Goal: Task Accomplishment & Management: Manage account settings

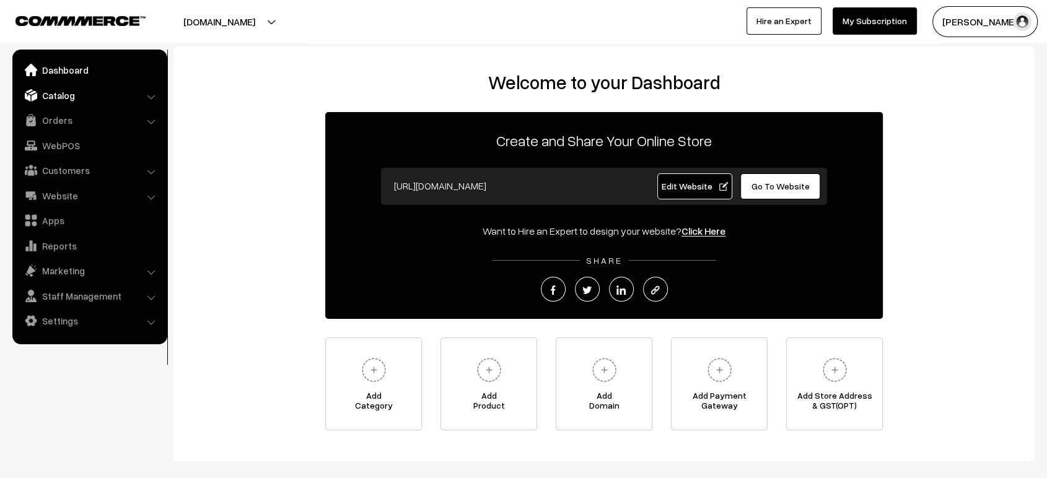
click at [69, 86] on link "Catalog" at bounding box center [88, 95] width 147 height 22
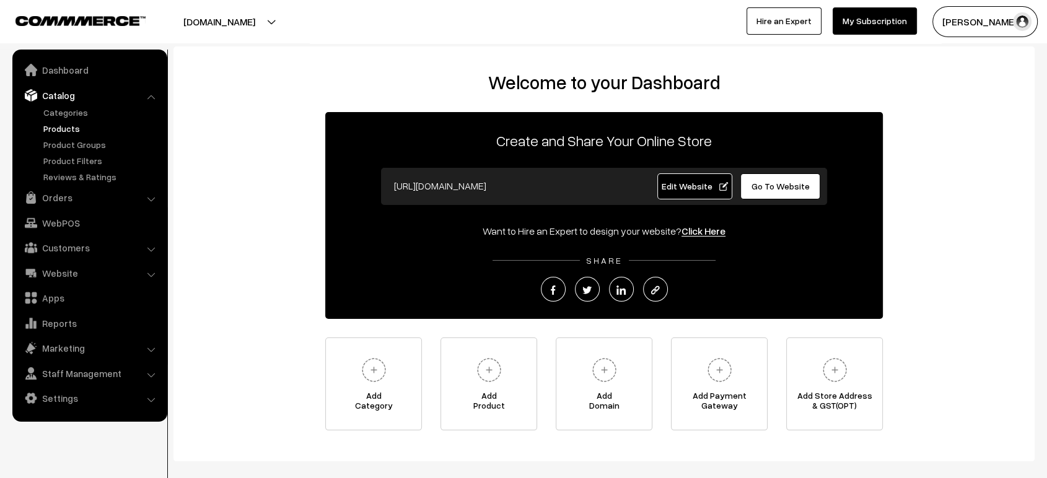
click at [71, 123] on link "Products" at bounding box center [101, 128] width 123 height 13
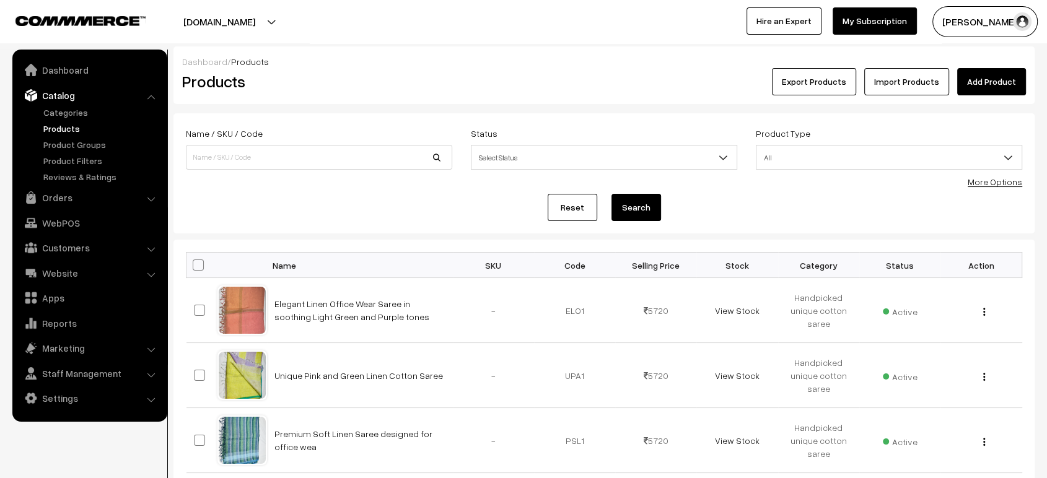
click at [928, 84] on link "Import Products" at bounding box center [906, 81] width 85 height 27
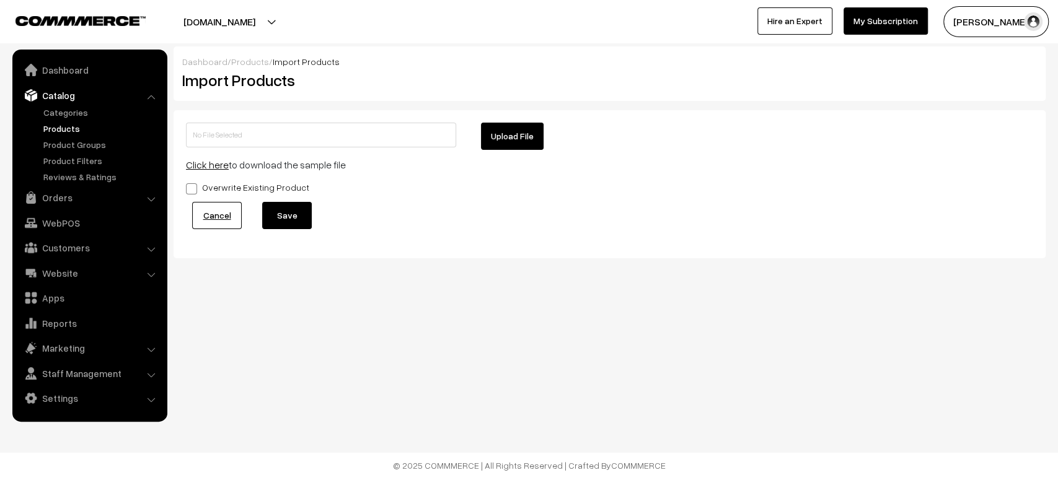
click at [502, 138] on button "Upload File" at bounding box center [512, 136] width 63 height 27
click at [520, 138] on button "Upload File" at bounding box center [512, 136] width 63 height 27
type input "New Products.zip"
click at [273, 204] on button "Save" at bounding box center [287, 215] width 50 height 27
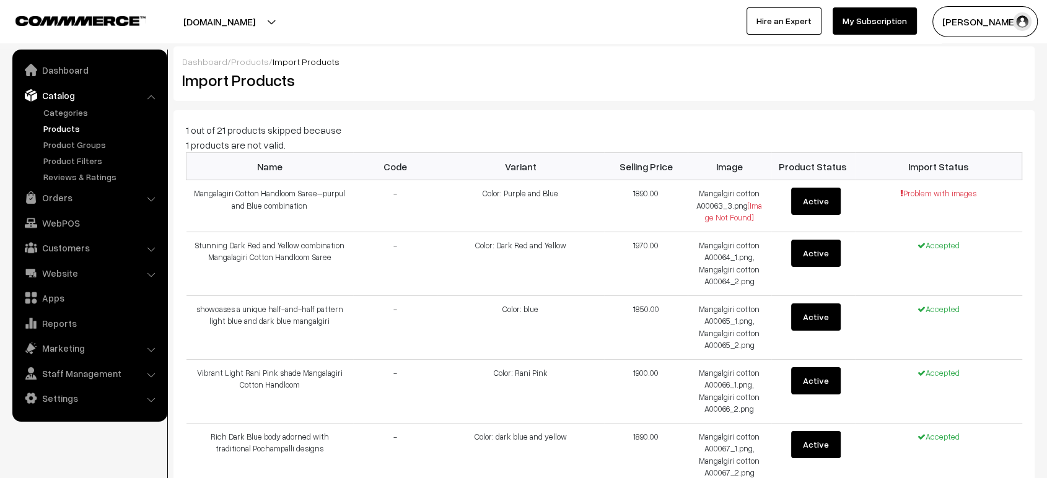
click at [238, 68] on div "Import Products" at bounding box center [388, 80] width 431 height 24
click at [245, 63] on link "Products" at bounding box center [250, 61] width 38 height 11
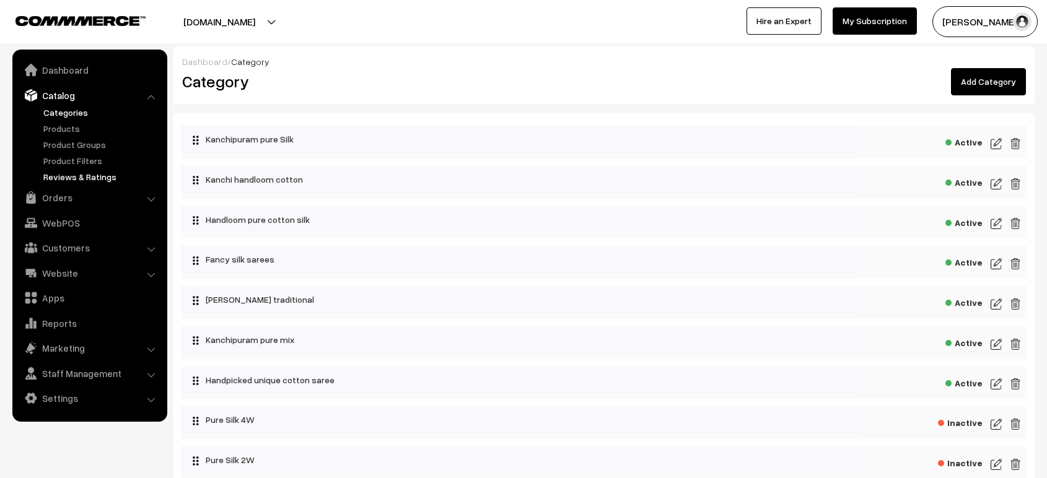
scroll to position [302, 0]
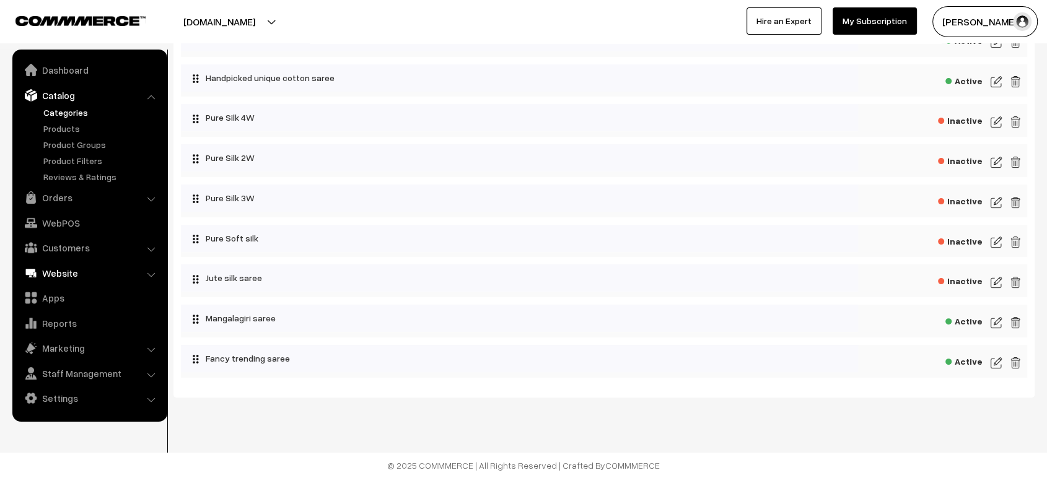
click at [59, 274] on link "Website" at bounding box center [88, 273] width 147 height 22
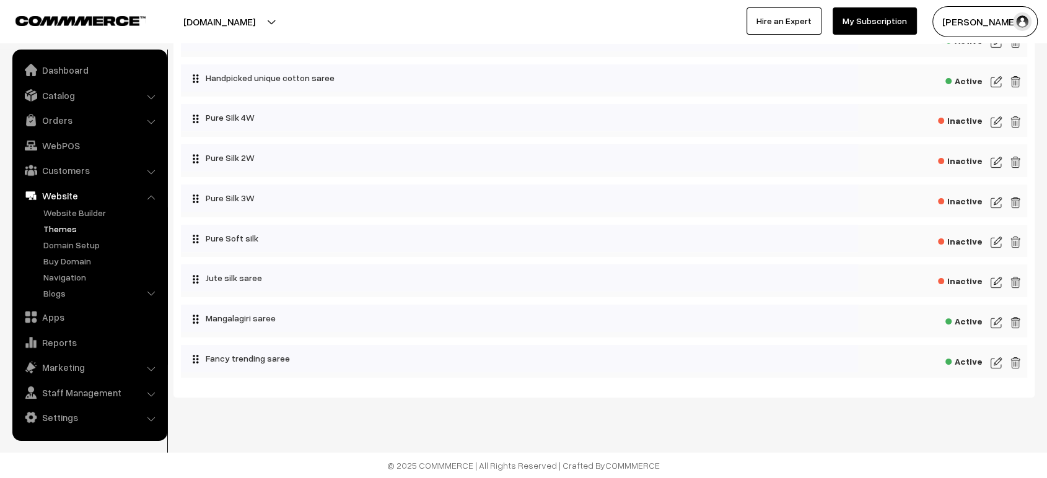
drag, startPoint x: 64, startPoint y: 236, endPoint x: 64, endPoint y: 223, distance: 13.0
click at [64, 223] on ul "Website Builder Authors Categories" at bounding box center [89, 254] width 149 height 97
click at [64, 223] on link "Themes" at bounding box center [101, 228] width 123 height 13
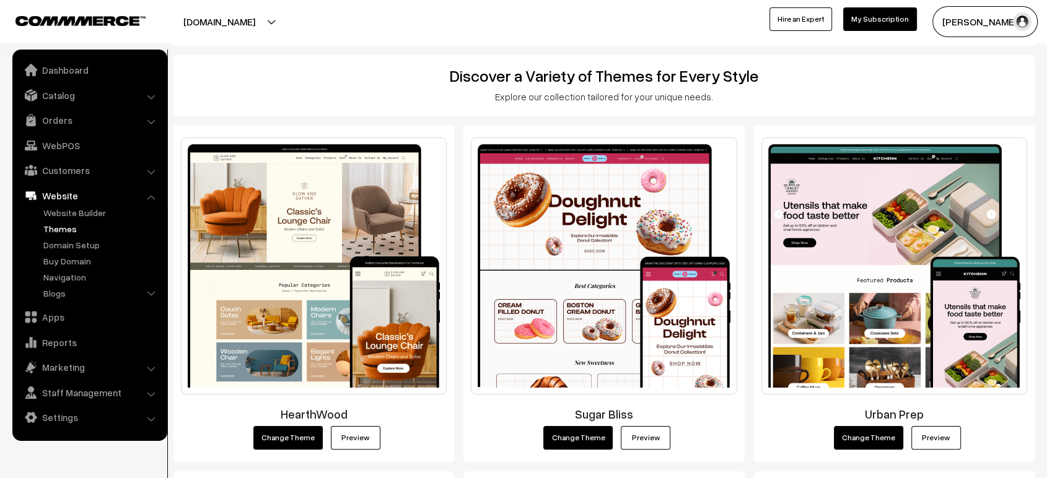
scroll to position [146, 0]
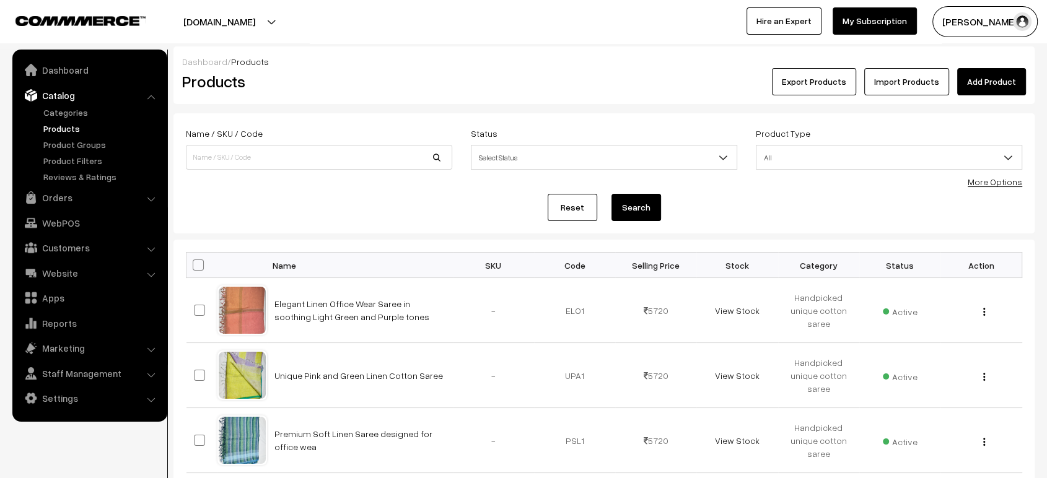
click at [69, 127] on link "Products" at bounding box center [101, 128] width 123 height 13
click at [911, 84] on link "Import Products" at bounding box center [906, 81] width 85 height 27
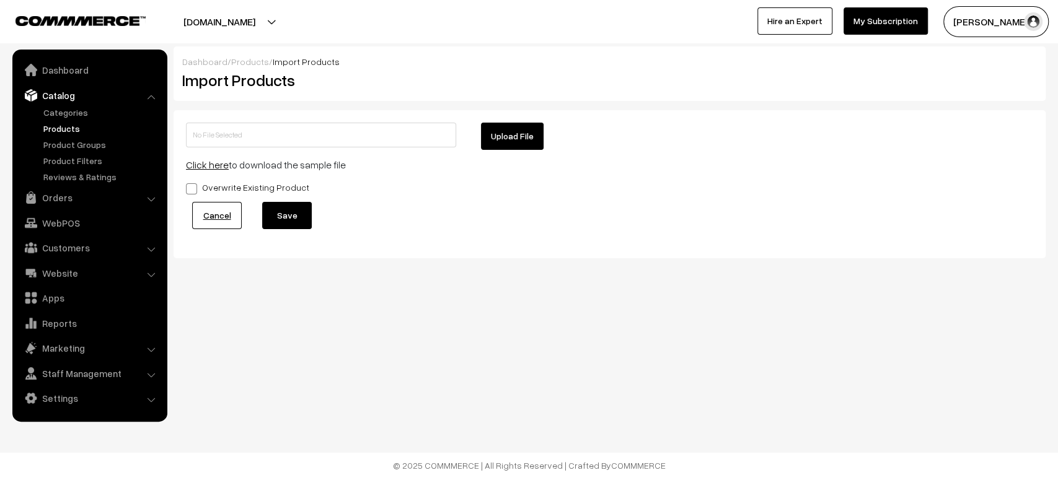
click at [497, 144] on button "Upload File" at bounding box center [512, 136] width 63 height 27
type input "New Products.zip"
click at [291, 216] on button "Save" at bounding box center [287, 215] width 50 height 27
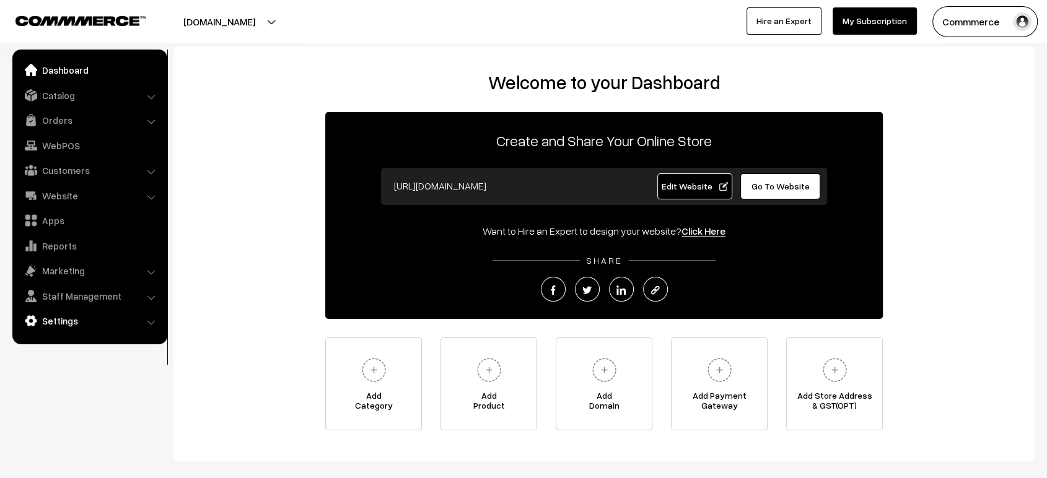
click at [79, 322] on link "Settings" at bounding box center [88, 321] width 147 height 22
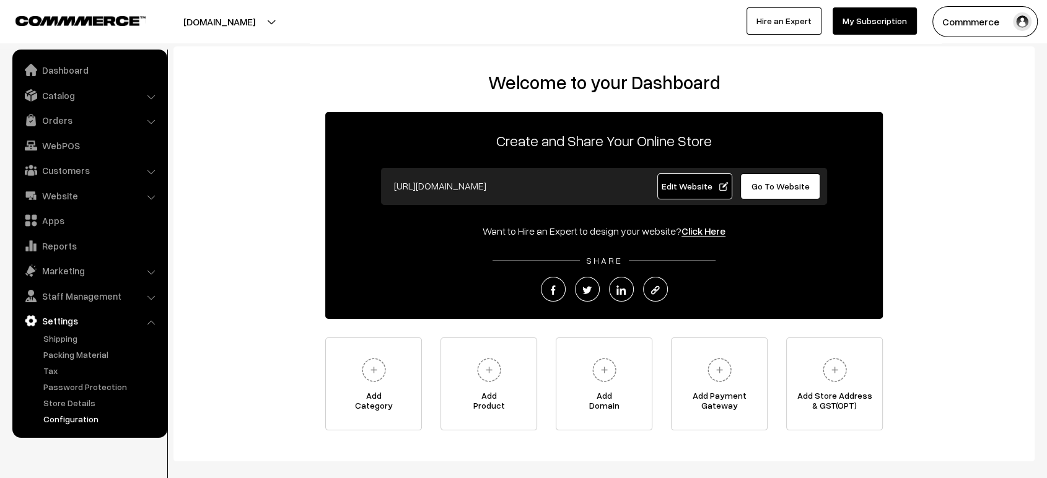
click at [90, 416] on link "Configuration" at bounding box center [101, 419] width 123 height 13
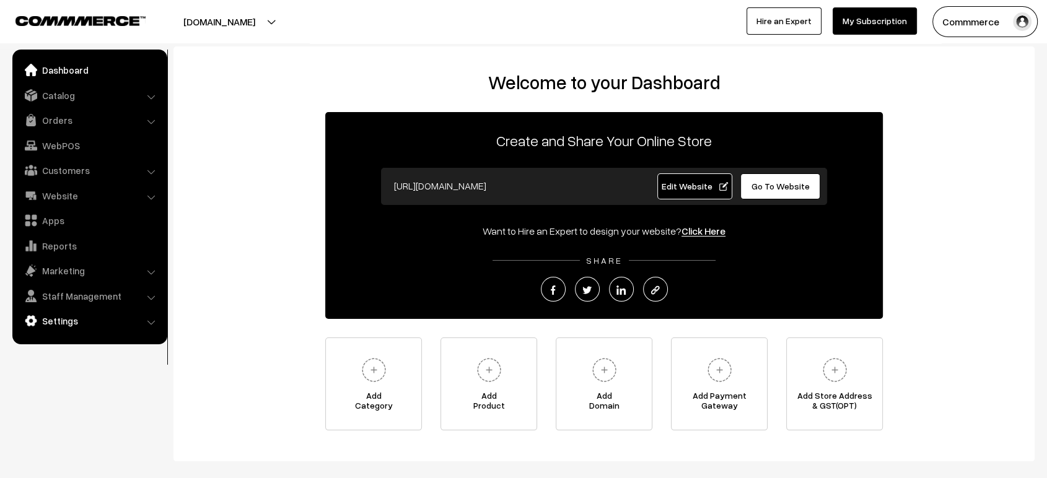
click at [98, 321] on link "Settings" at bounding box center [88, 321] width 147 height 22
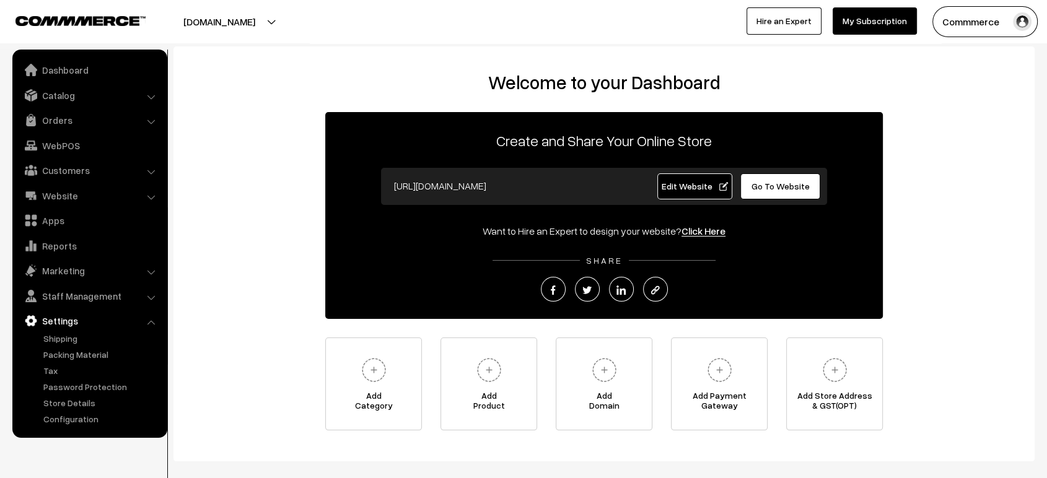
click at [84, 426] on ul "Dashboard Catalog" at bounding box center [89, 244] width 155 height 388
click at [84, 423] on link "Configuration" at bounding box center [101, 419] width 123 height 13
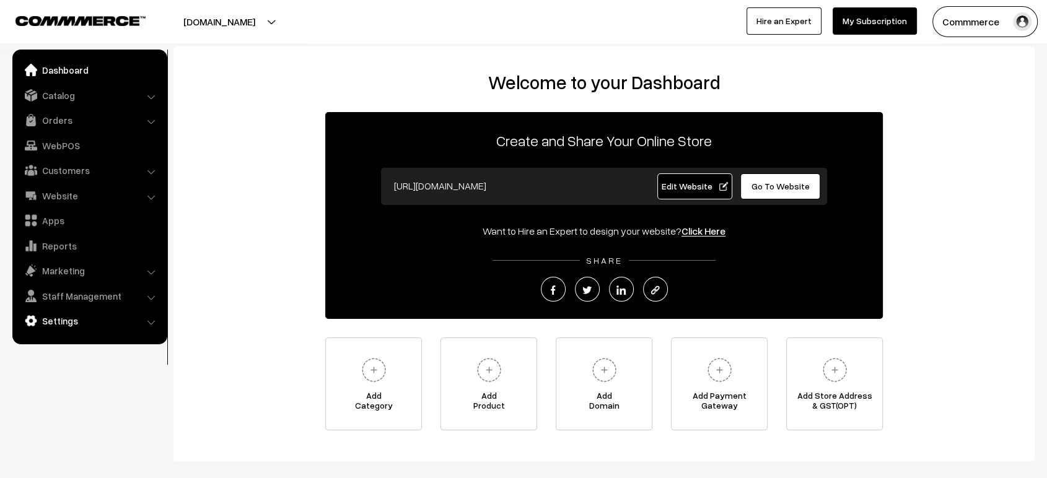
click at [102, 315] on link "Settings" at bounding box center [88, 321] width 147 height 22
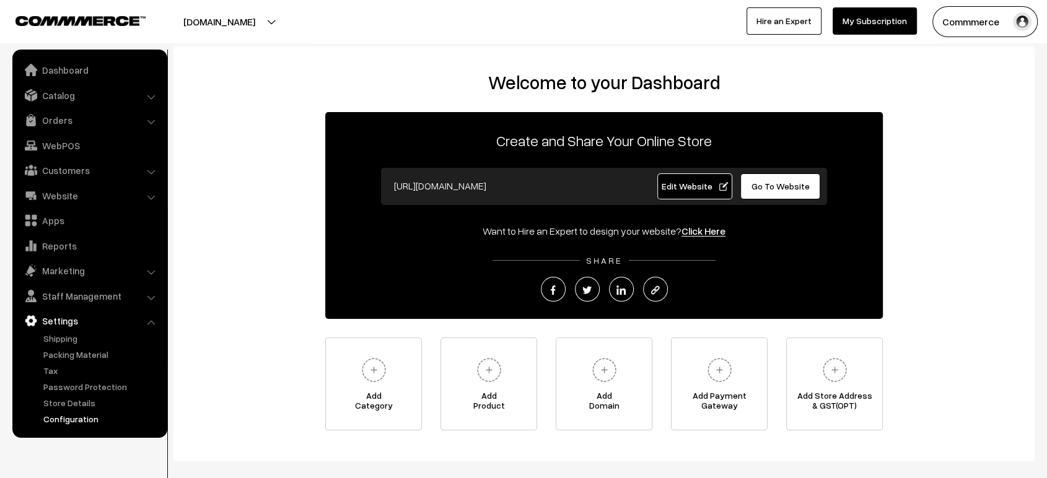
click at [81, 419] on link "Configuration" at bounding box center [101, 419] width 123 height 13
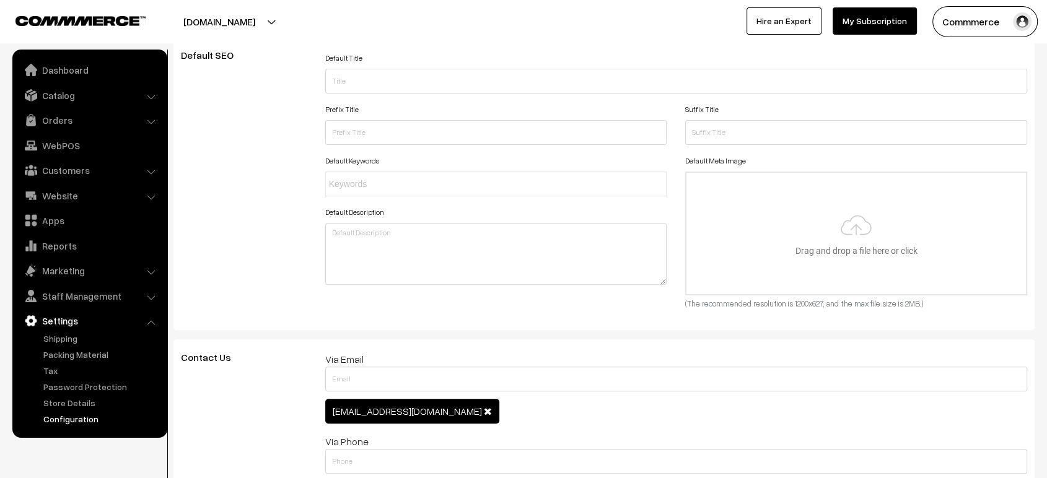
scroll to position [270, 0]
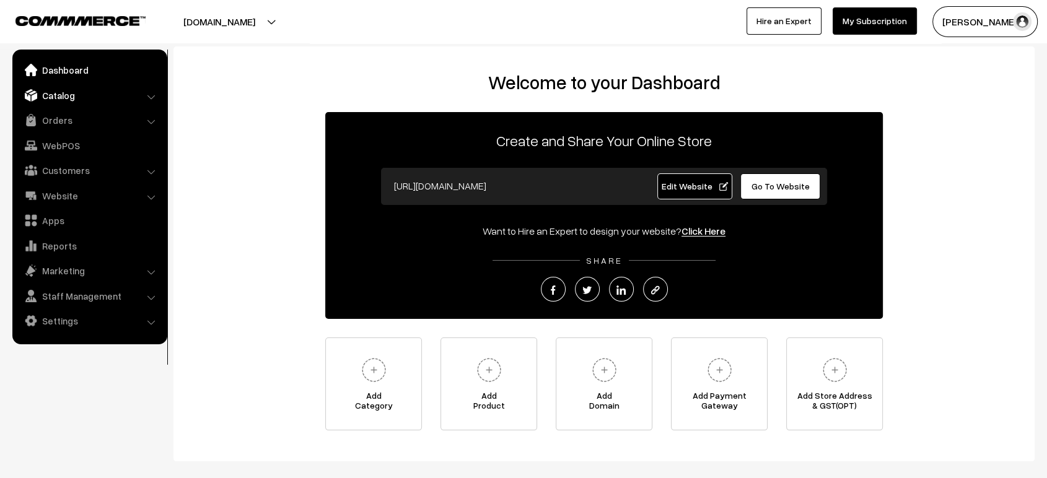
click at [59, 104] on link "Catalog" at bounding box center [88, 95] width 147 height 22
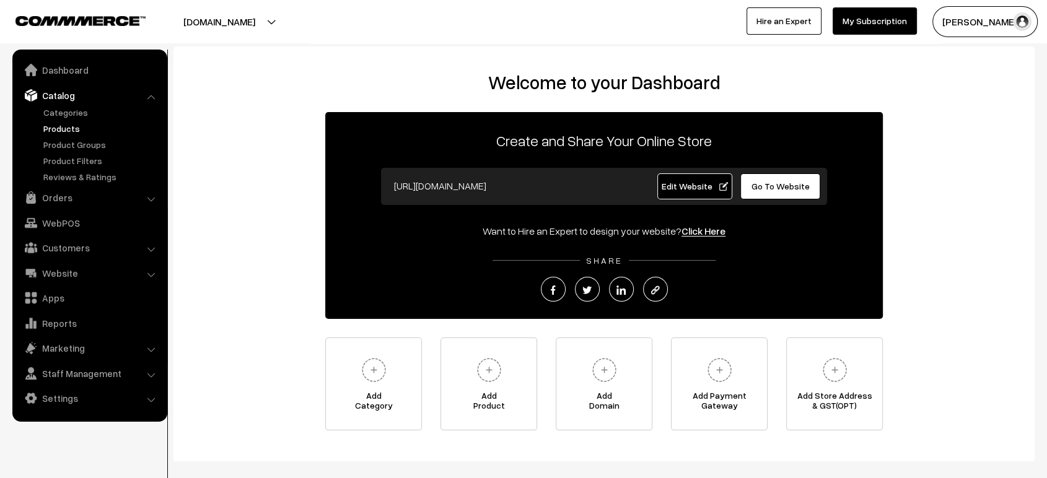
click at [68, 129] on link "Products" at bounding box center [101, 128] width 123 height 13
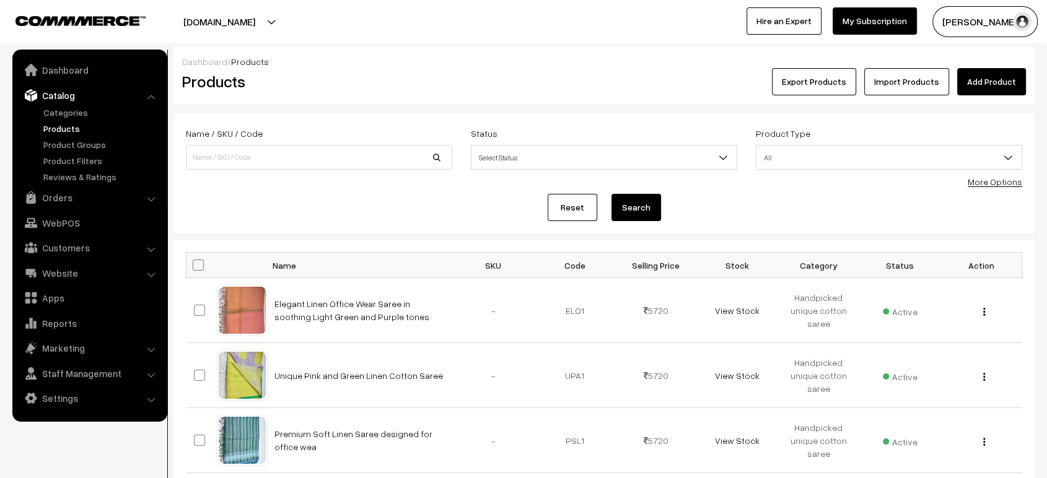
click at [908, 75] on link "Import Products" at bounding box center [906, 81] width 85 height 27
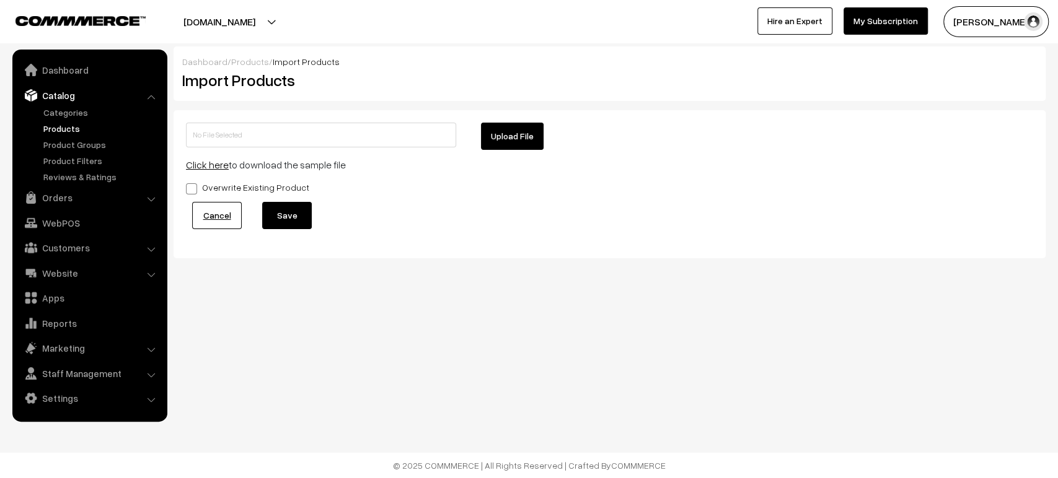
click at [506, 146] on button "Upload File" at bounding box center [512, 136] width 63 height 27
type input "New Products.zip"
click at [289, 215] on button "Save" at bounding box center [287, 215] width 50 height 27
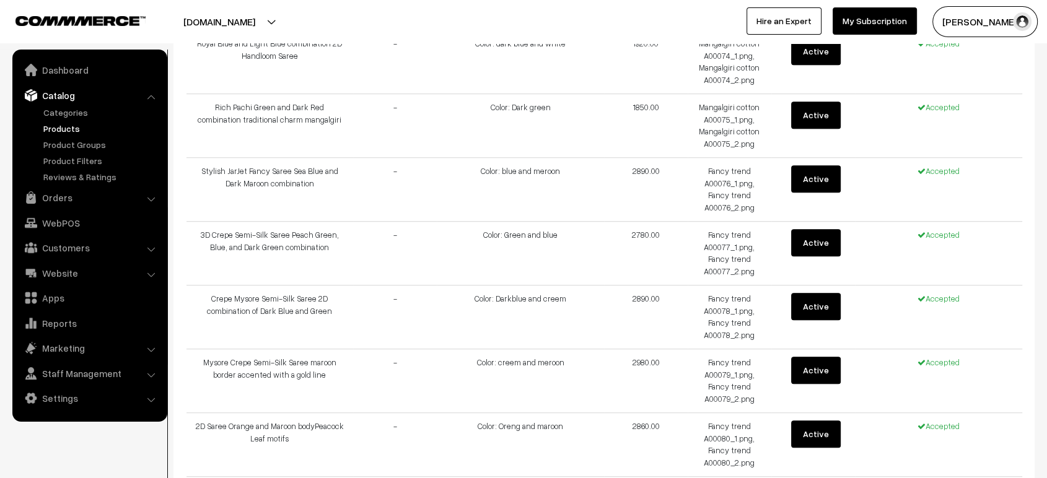
scroll to position [1134, 0]
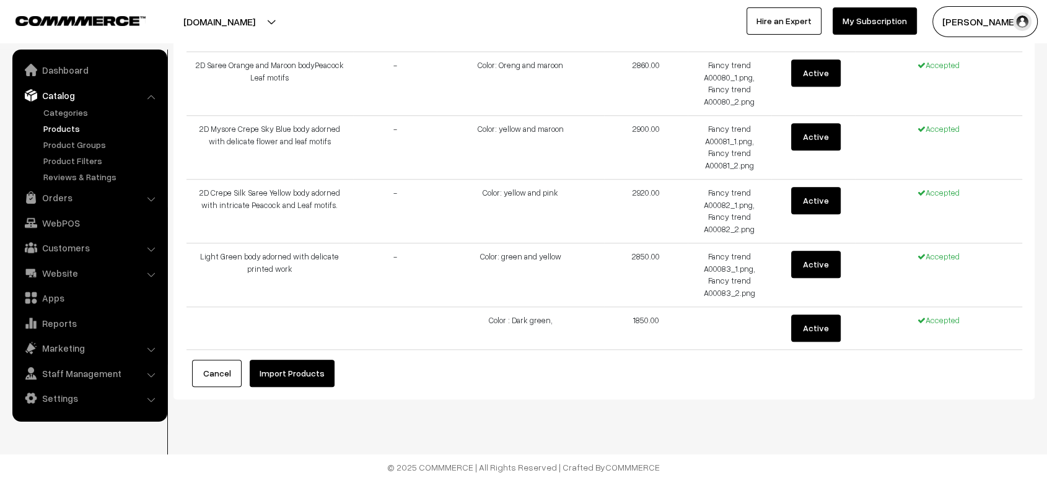
click at [294, 377] on button "Import Products" at bounding box center [292, 373] width 85 height 27
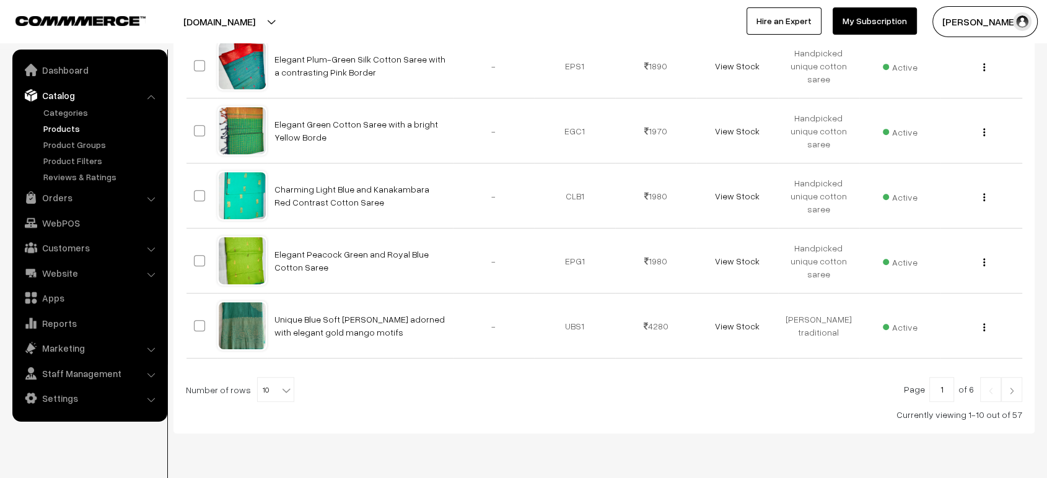
scroll to position [605, 0]
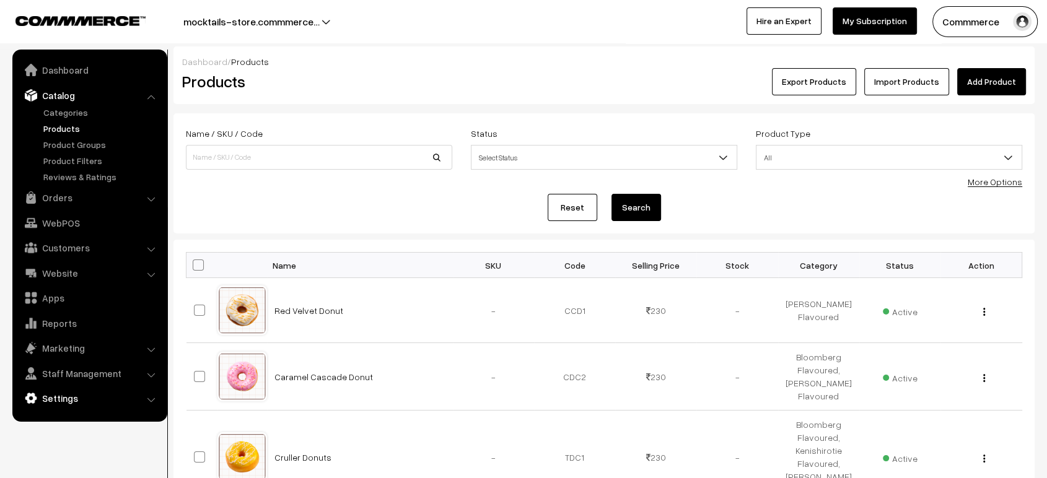
click at [86, 398] on link "Settings" at bounding box center [88, 398] width 147 height 22
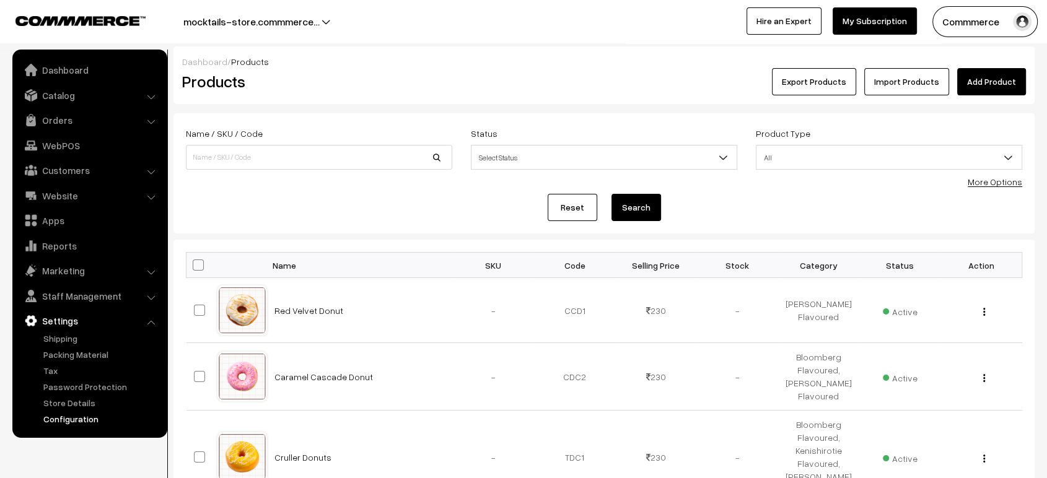
click at [87, 418] on link "Configuration" at bounding box center [101, 419] width 123 height 13
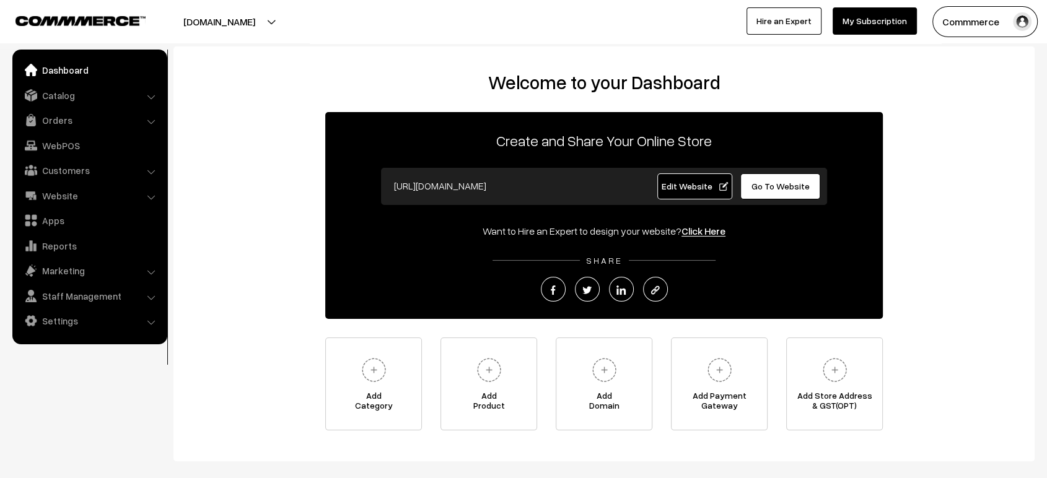
click at [69, 308] on ul "Dashboard Catalog" at bounding box center [89, 197] width 155 height 295
click at [65, 318] on link "Settings" at bounding box center [88, 321] width 147 height 22
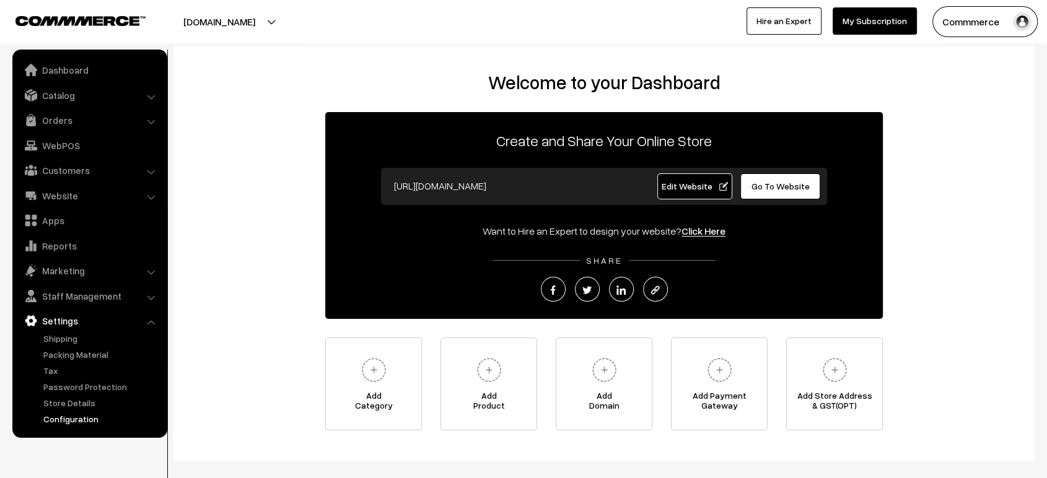
click at [85, 424] on link "Configuration" at bounding box center [101, 419] width 123 height 13
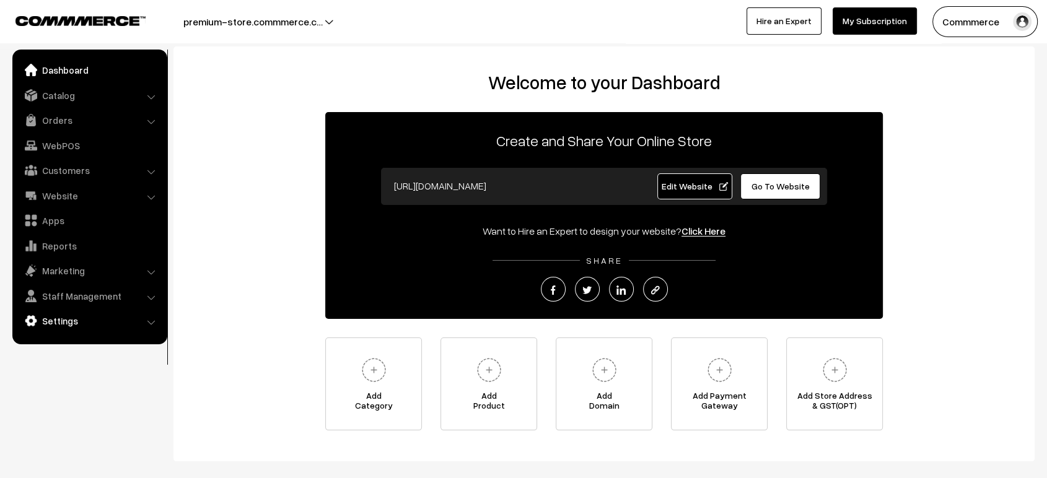
click at [62, 322] on link "Settings" at bounding box center [88, 321] width 147 height 22
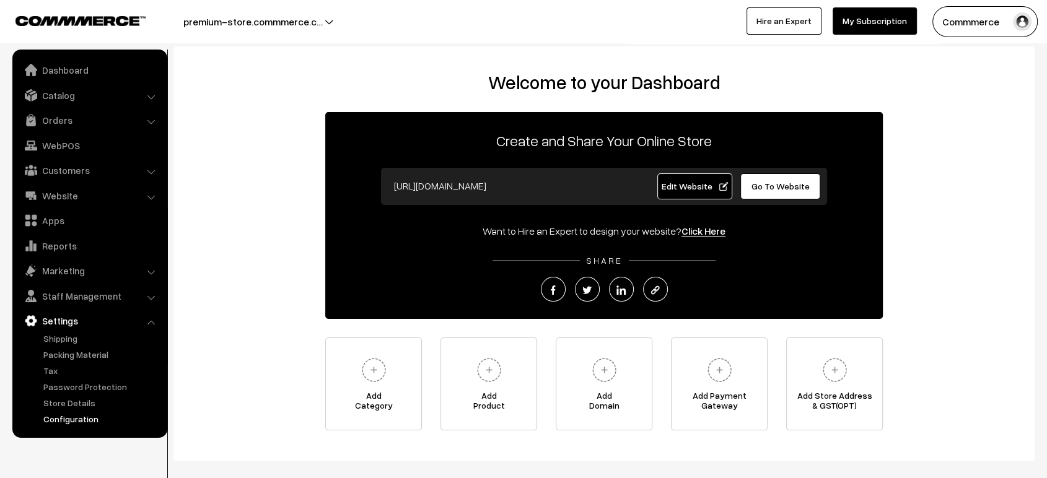
click at [87, 414] on link "Configuration" at bounding box center [101, 419] width 123 height 13
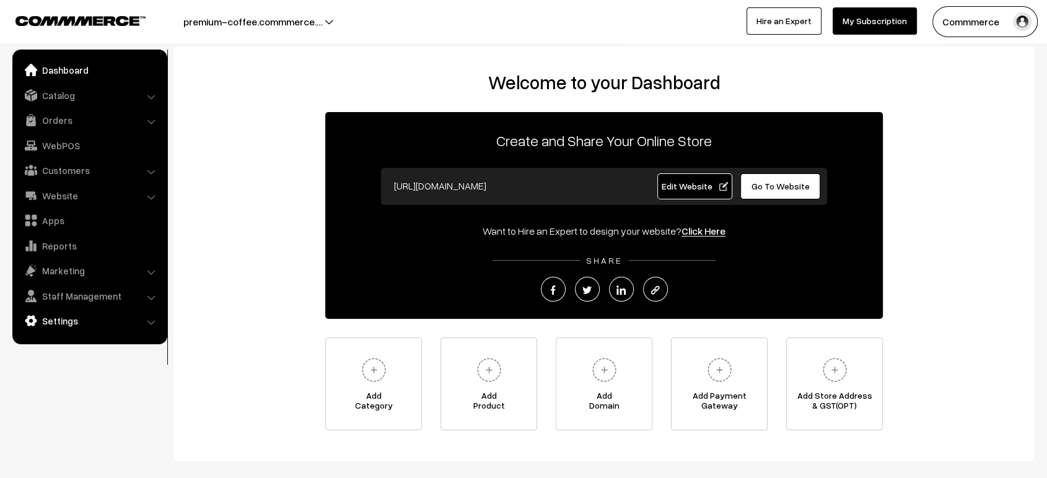
click at [64, 326] on link "Settings" at bounding box center [88, 321] width 147 height 22
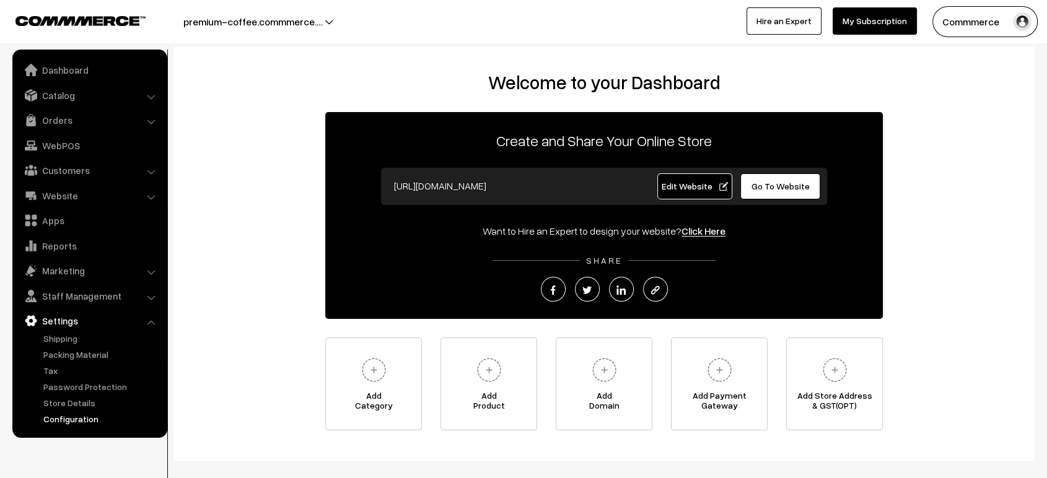
click at [71, 416] on link "Configuration" at bounding box center [101, 419] width 123 height 13
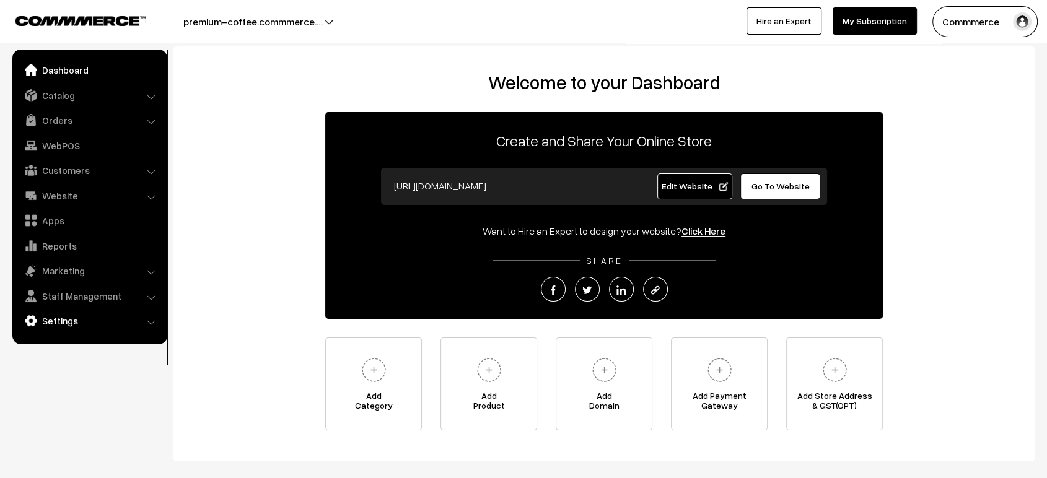
click at [54, 315] on link "Settings" at bounding box center [88, 321] width 147 height 22
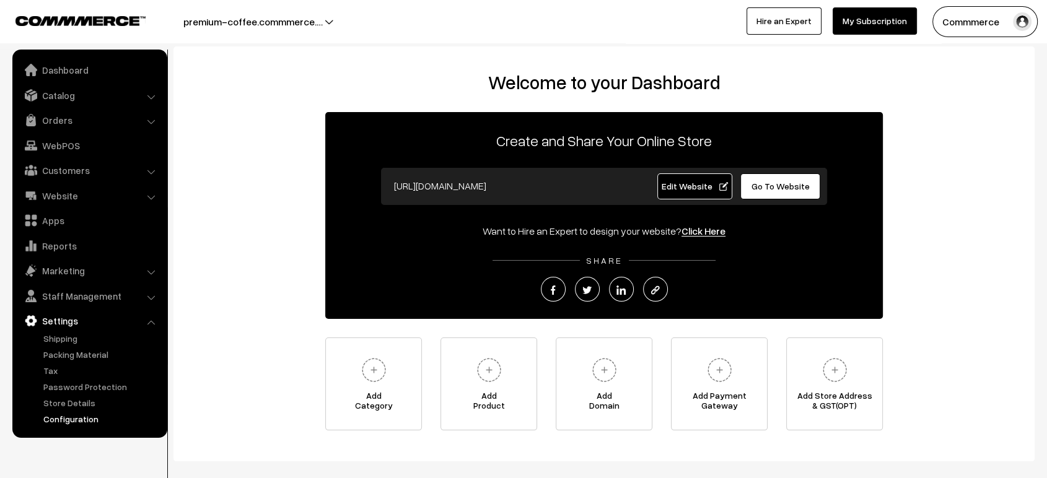
click at [65, 422] on link "Configuration" at bounding box center [101, 419] width 123 height 13
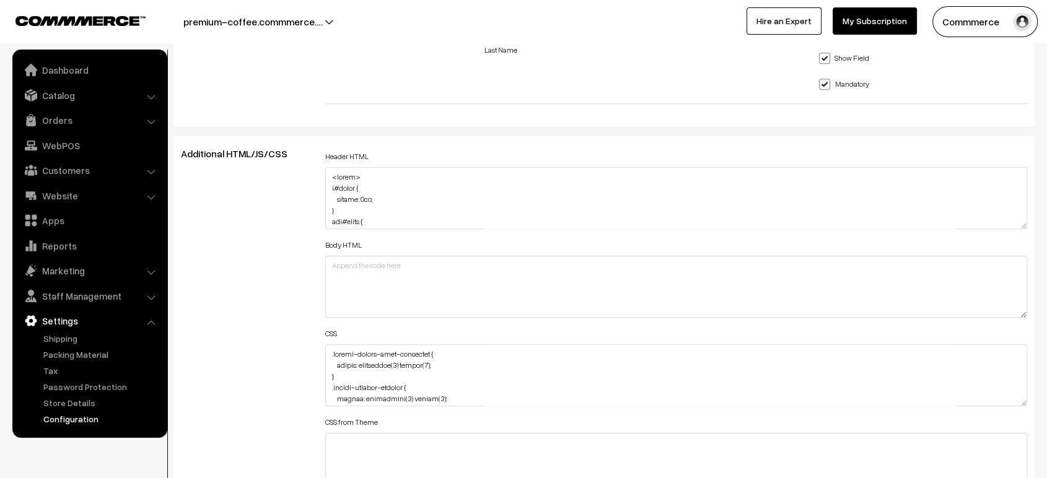
scroll to position [1294, 0]
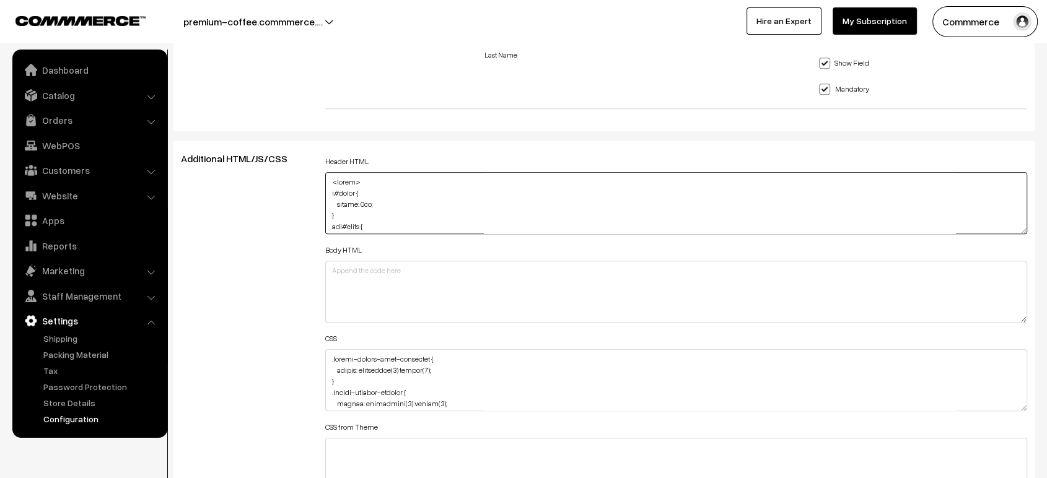
click at [375, 199] on textarea at bounding box center [676, 203] width 702 height 62
click at [342, 159] on label "Header HTML" at bounding box center [346, 161] width 43 height 11
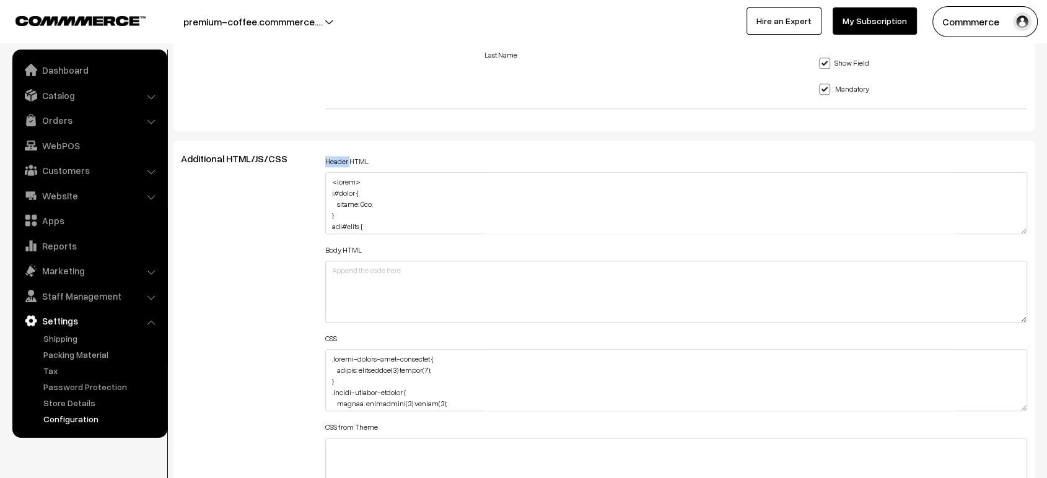
click at [342, 159] on label "Header HTML" at bounding box center [346, 161] width 43 height 11
copy label "Header HTML"
click at [432, 361] on textarea at bounding box center [676, 380] width 702 height 62
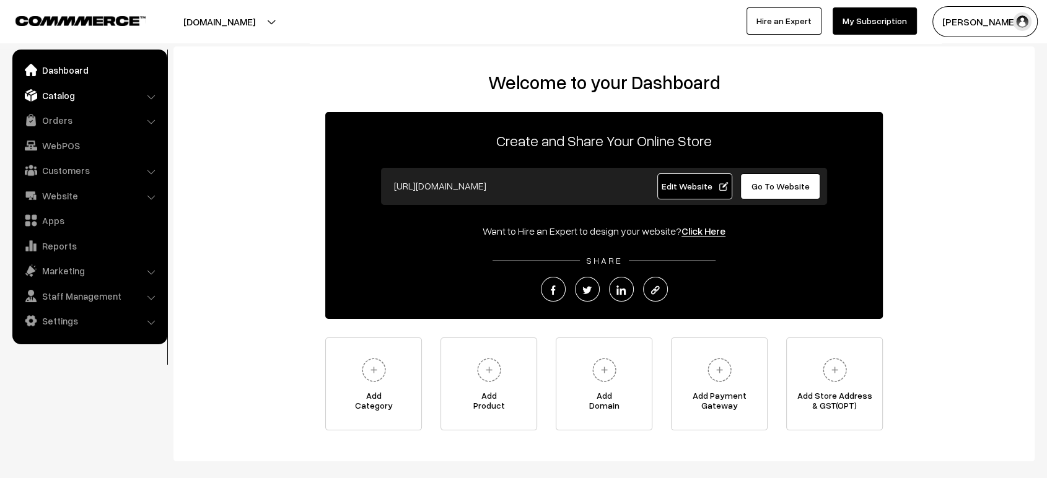
click at [66, 102] on link "Catalog" at bounding box center [88, 95] width 147 height 22
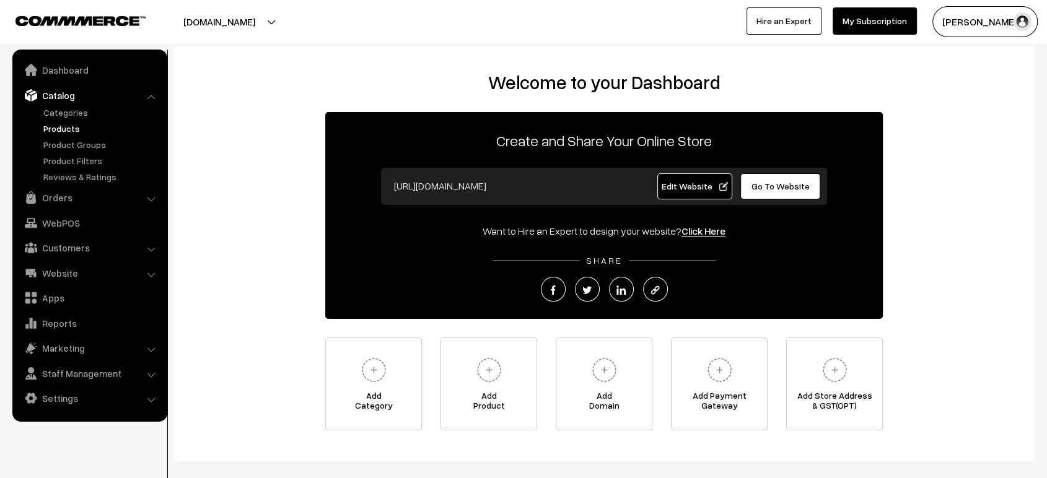
click at [69, 129] on link "Products" at bounding box center [101, 128] width 123 height 13
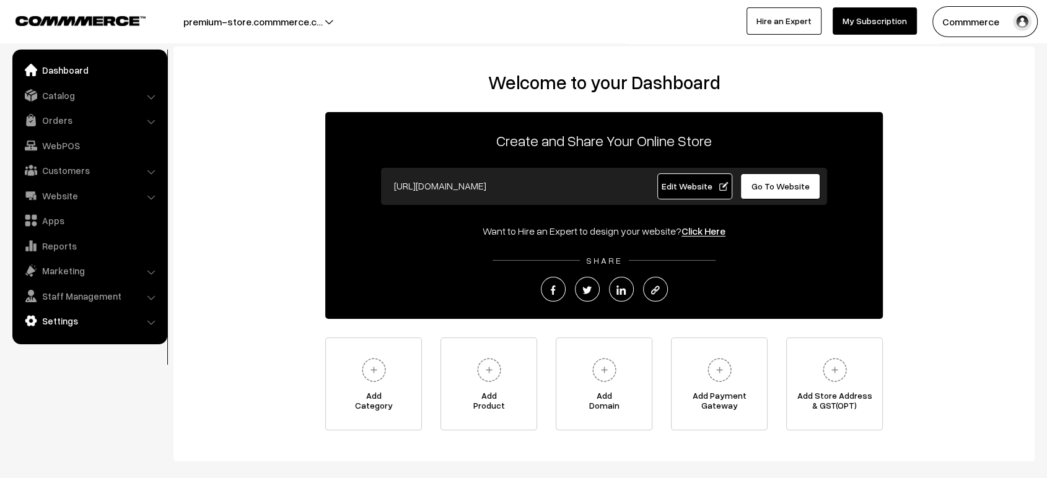
click at [64, 318] on link "Settings" at bounding box center [88, 321] width 147 height 22
click at [81, 315] on link "Settings" at bounding box center [88, 321] width 147 height 22
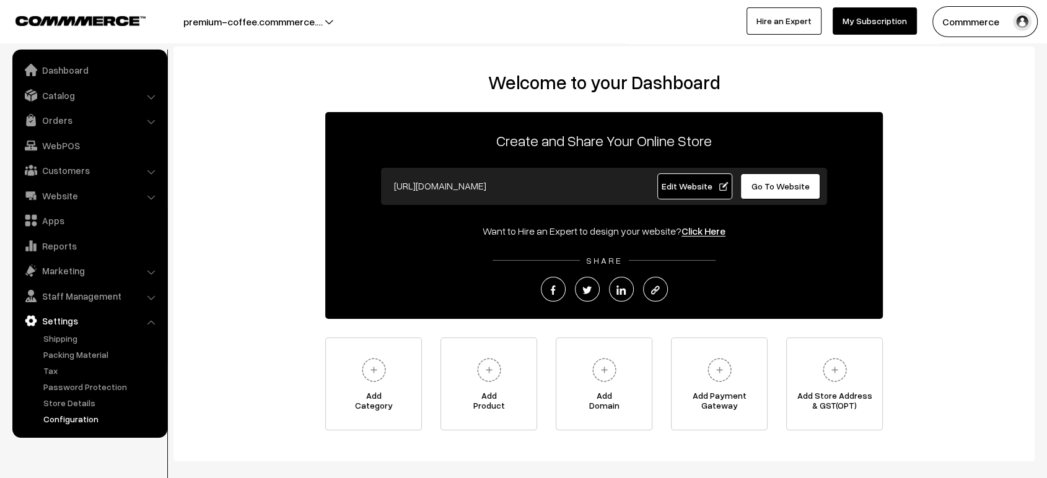
click at [82, 415] on link "Configuration" at bounding box center [101, 419] width 123 height 13
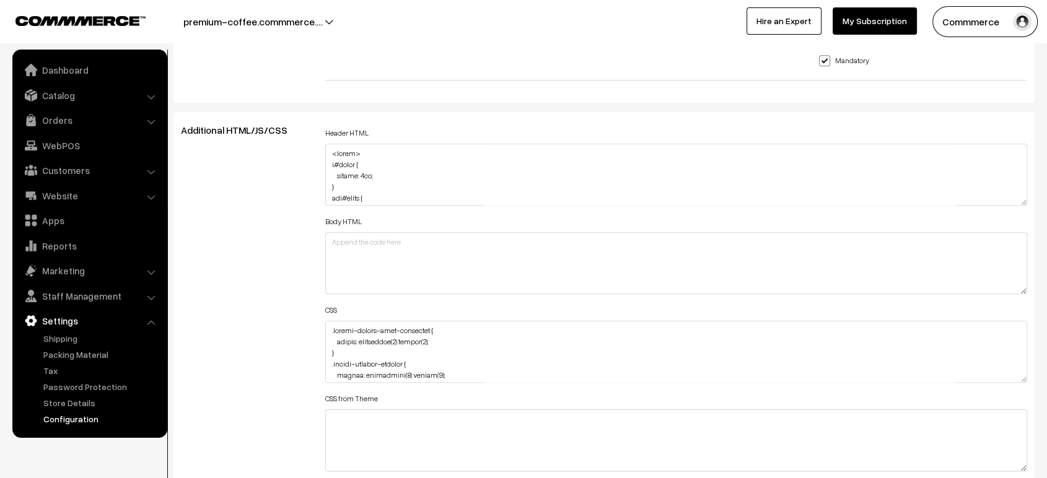
scroll to position [1318, 0]
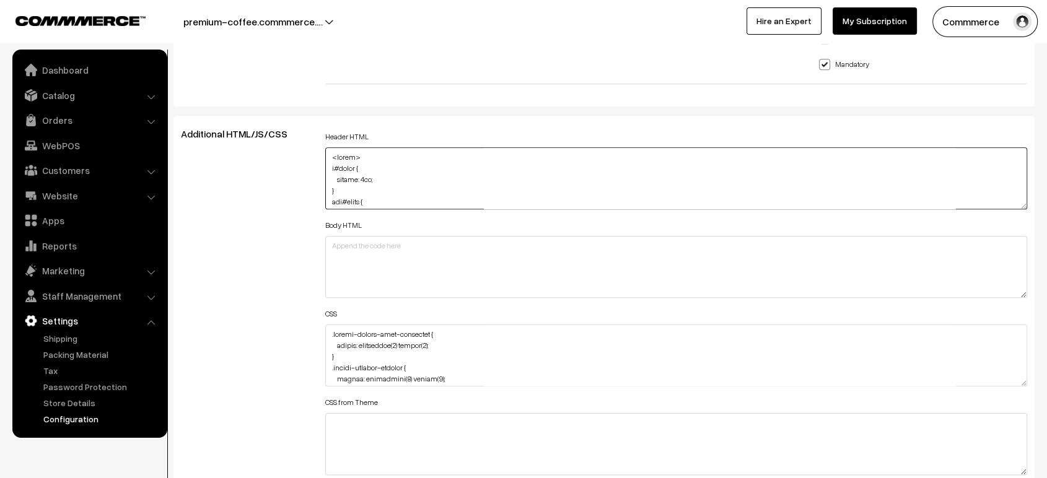
click at [457, 177] on textarea at bounding box center [676, 178] width 702 height 62
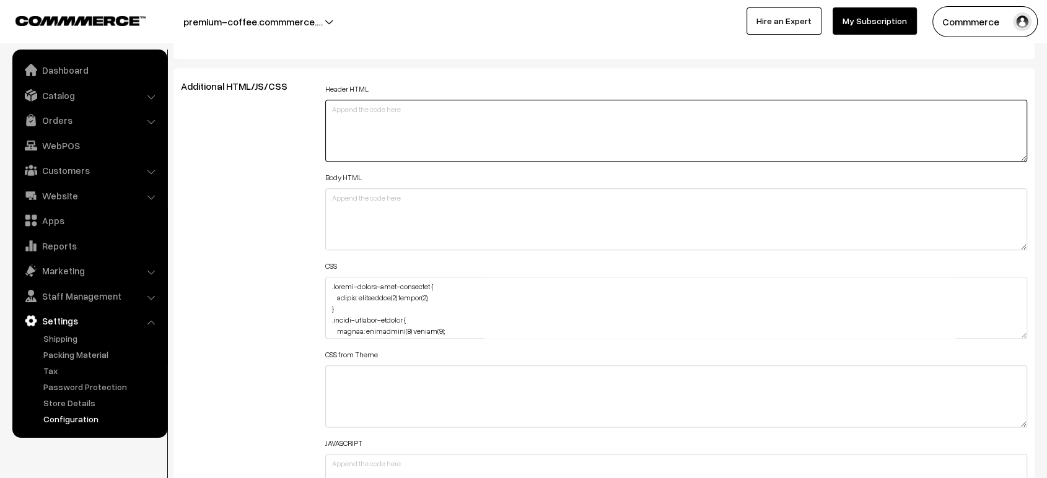
scroll to position [1370, 0]
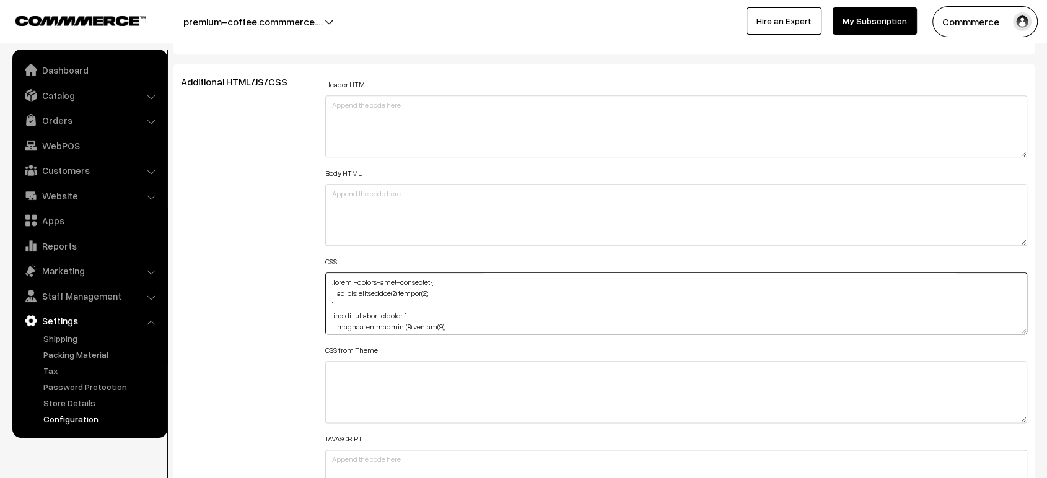
click at [398, 299] on textarea at bounding box center [676, 304] width 702 height 62
click at [240, 308] on div "Additional HTML/JS/CSS" at bounding box center [244, 297] width 144 height 443
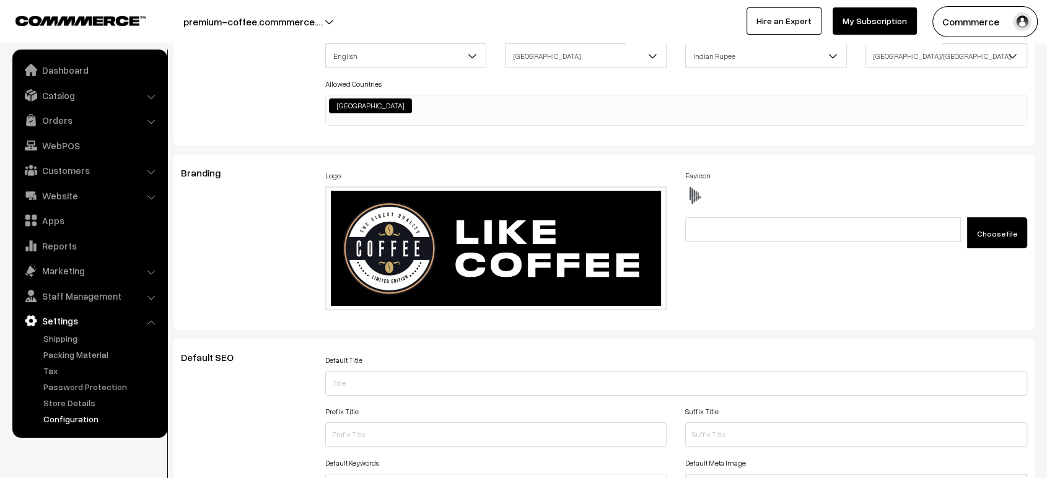
scroll to position [0, 0]
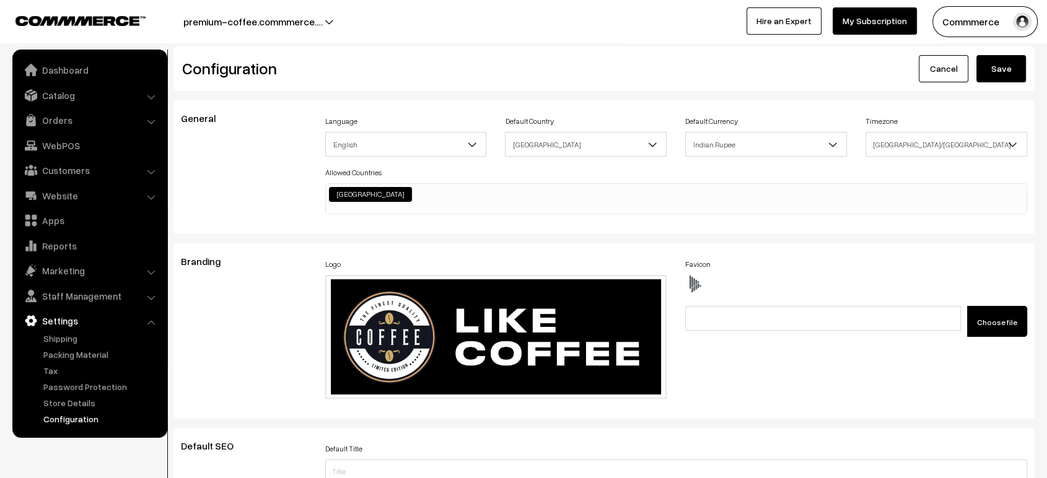
click at [995, 68] on button "Save" at bounding box center [1001, 68] width 50 height 27
click at [322, 28] on button "premium-coffee.commmerce.…" at bounding box center [253, 21] width 226 height 31
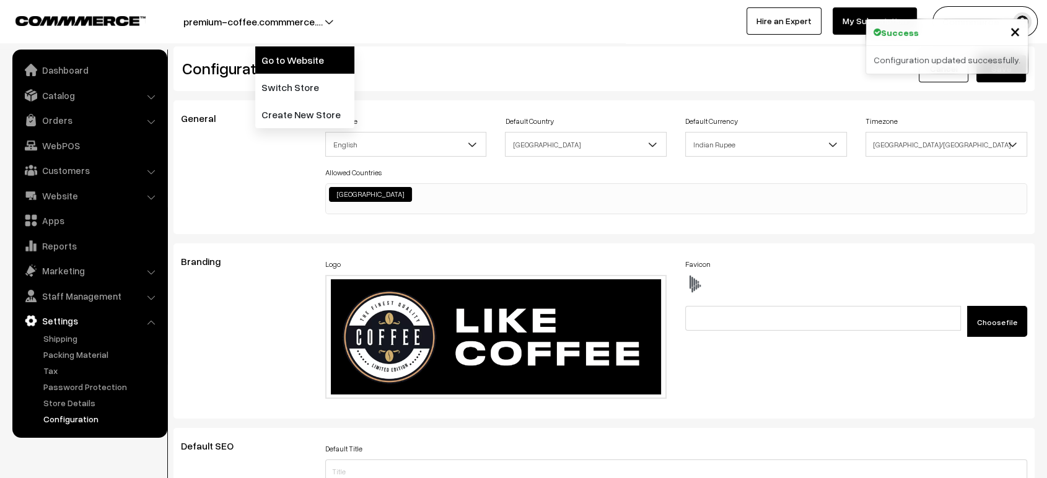
click at [321, 66] on link "Go to Website" at bounding box center [304, 59] width 99 height 27
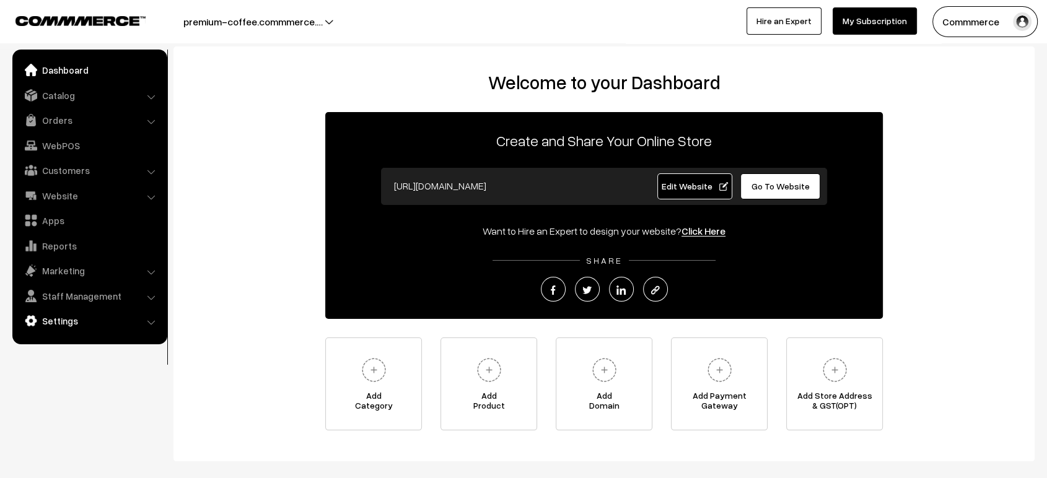
click at [57, 317] on link "Settings" at bounding box center [88, 321] width 147 height 22
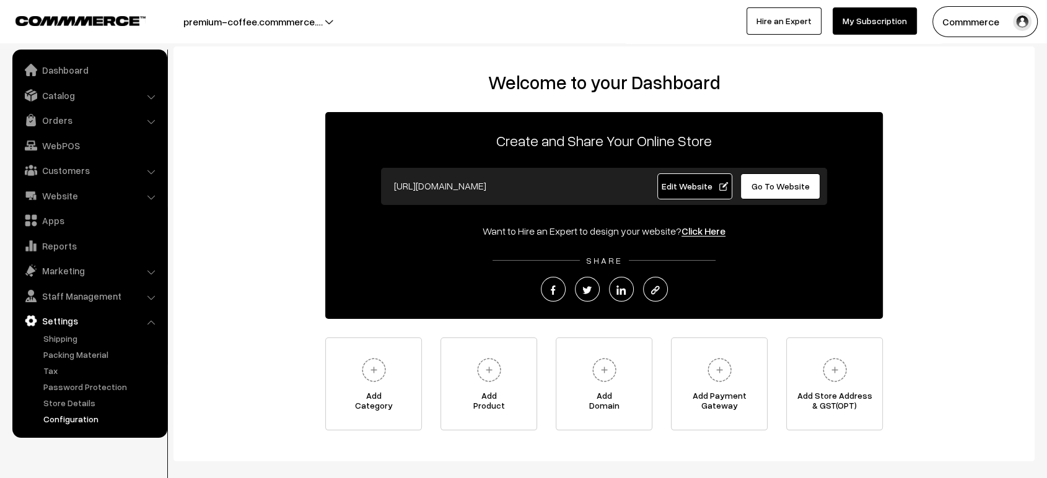
click at [84, 419] on link "Configuration" at bounding box center [101, 419] width 123 height 13
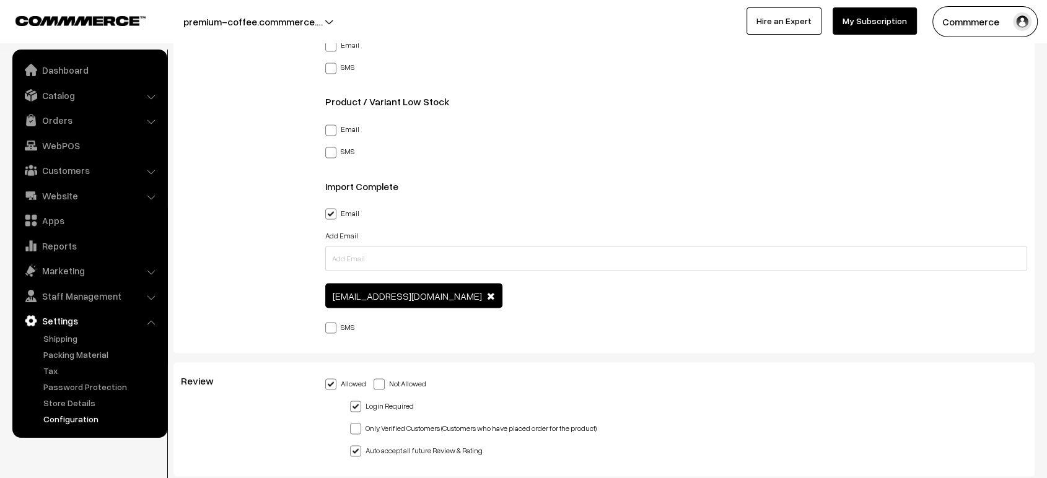
scroll to position [2171, 0]
